Goal: Navigation & Orientation: Find specific page/section

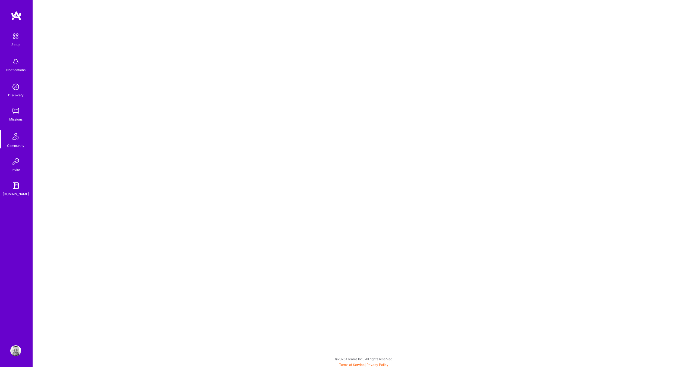
scroll to position [1, 0]
click at [18, 117] on div "Missions" at bounding box center [15, 120] width 13 height 6
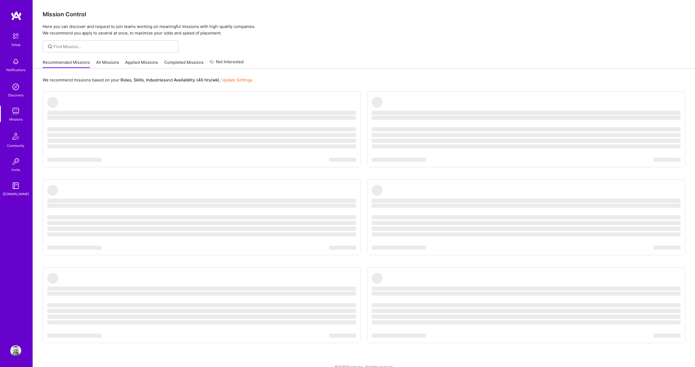
click at [17, 115] on img at bounding box center [15, 111] width 11 height 11
